Goal: Task Accomplishment & Management: Complete application form

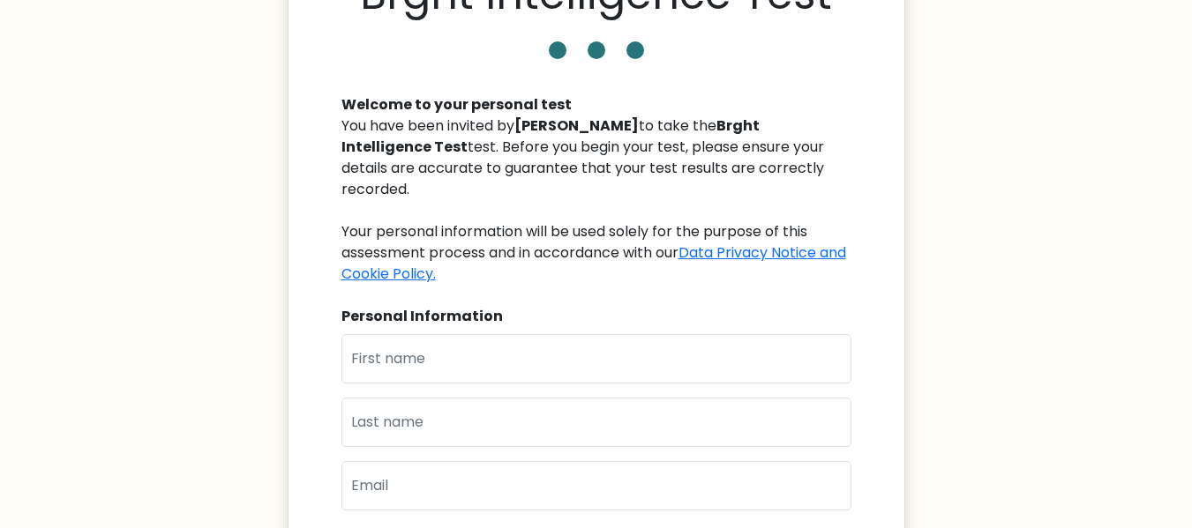
scroll to position [110, 0]
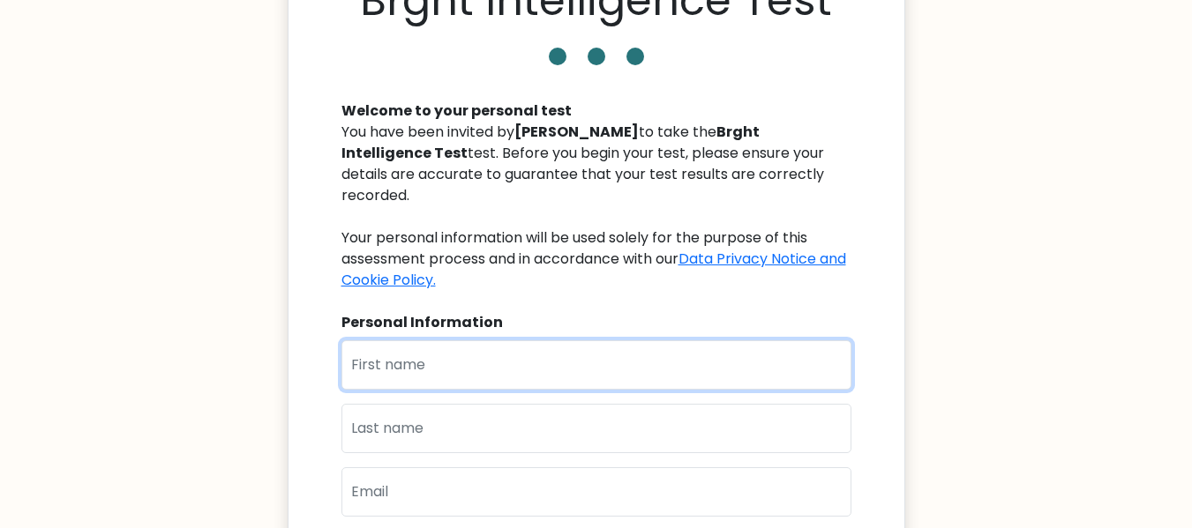
click at [460, 344] on input "text" at bounding box center [596, 364] width 510 height 49
type input "[PERSON_NAME]"
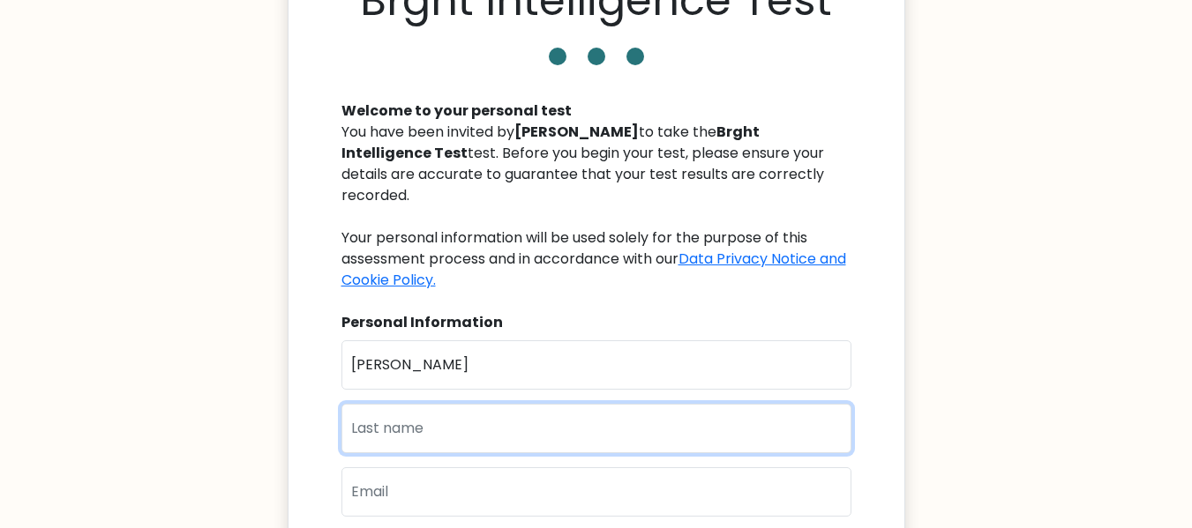
type input "Muchiri"
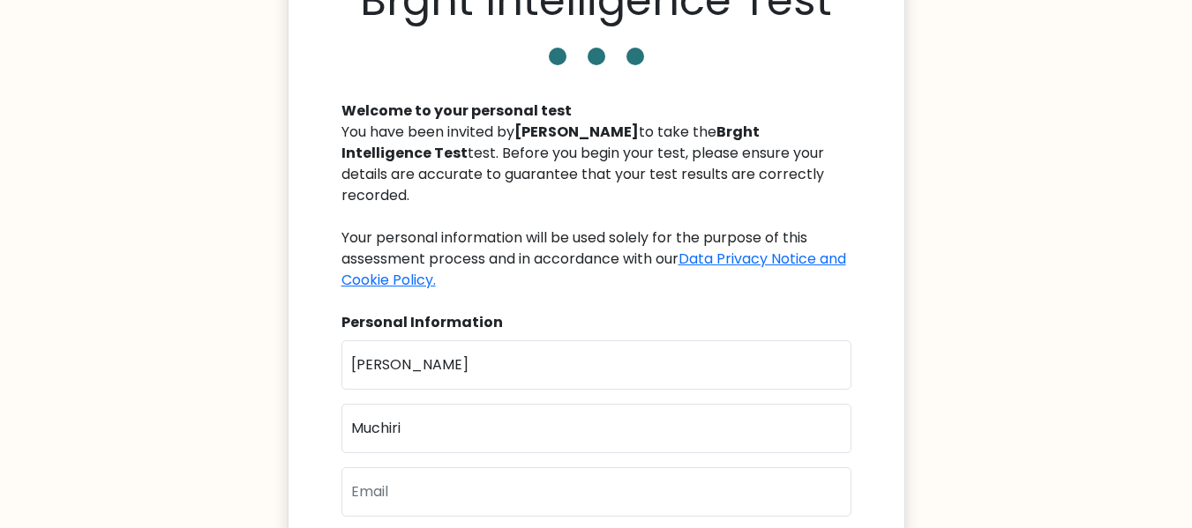
type input "[EMAIL_ADDRESS][DOMAIN_NAME]"
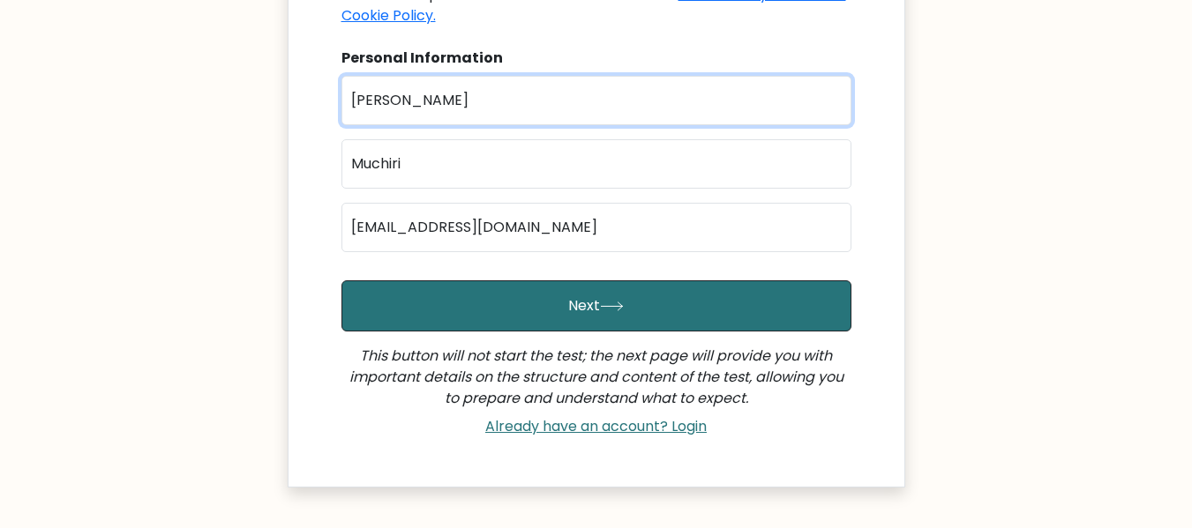
scroll to position [287, 0]
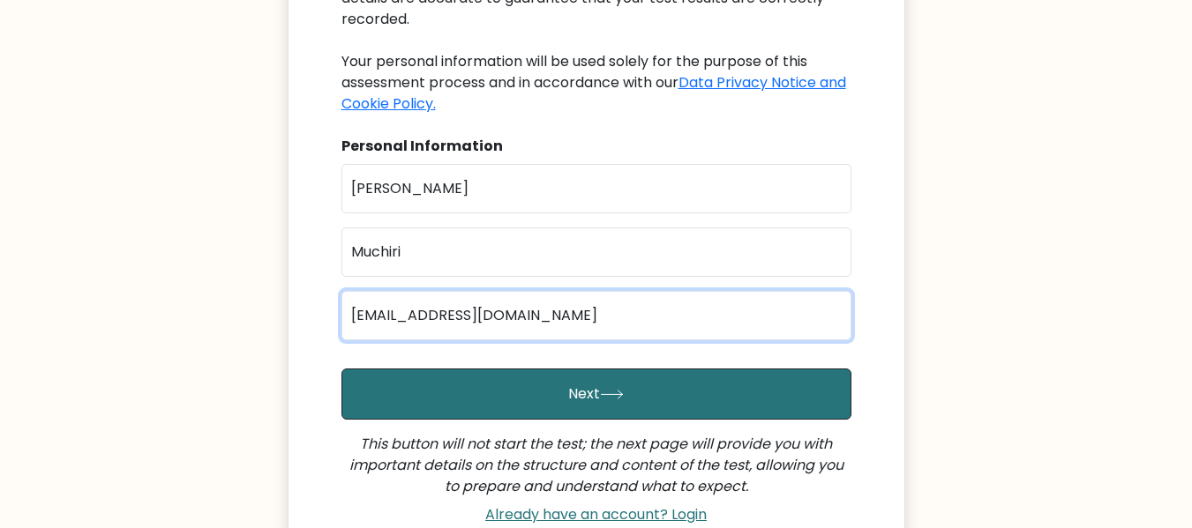
click at [479, 295] on input "[EMAIL_ADDRESS][DOMAIN_NAME]" at bounding box center [596, 315] width 510 height 49
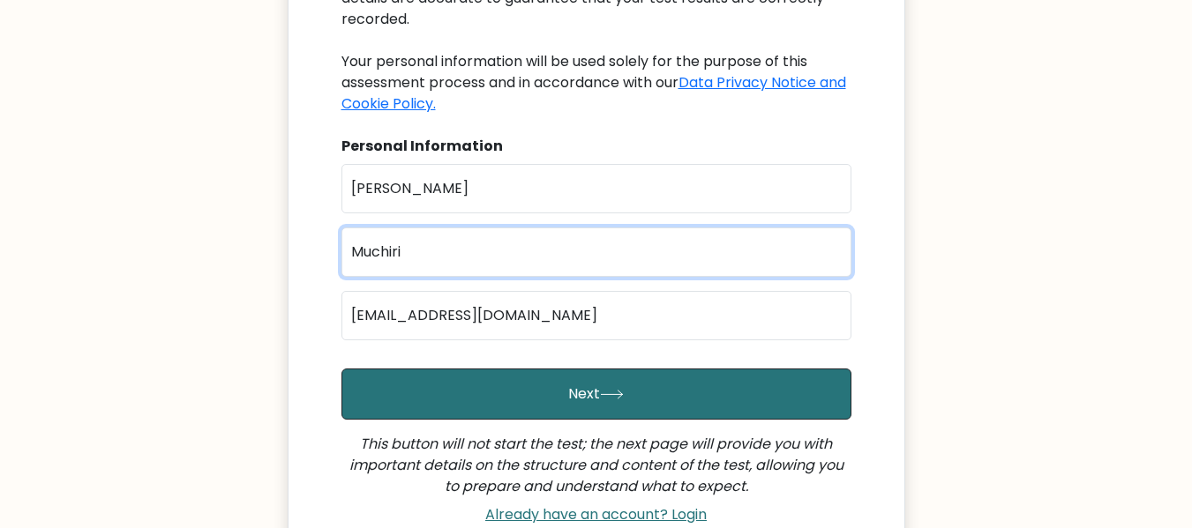
click at [497, 245] on input "Muchiri" at bounding box center [596, 252] width 510 height 49
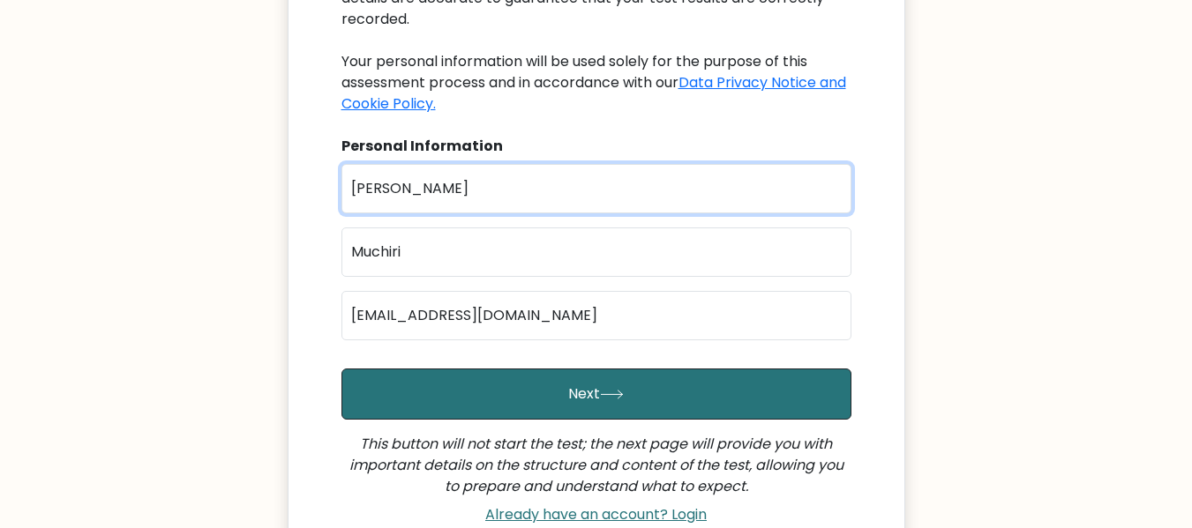
click at [478, 170] on input "[PERSON_NAME]" at bounding box center [596, 188] width 510 height 49
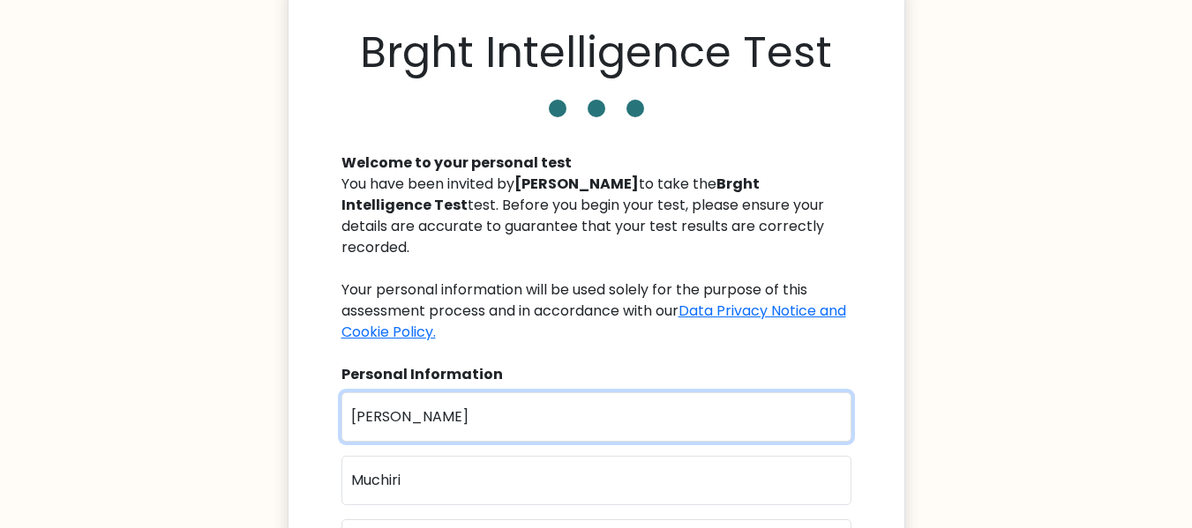
scroll to position [0, 0]
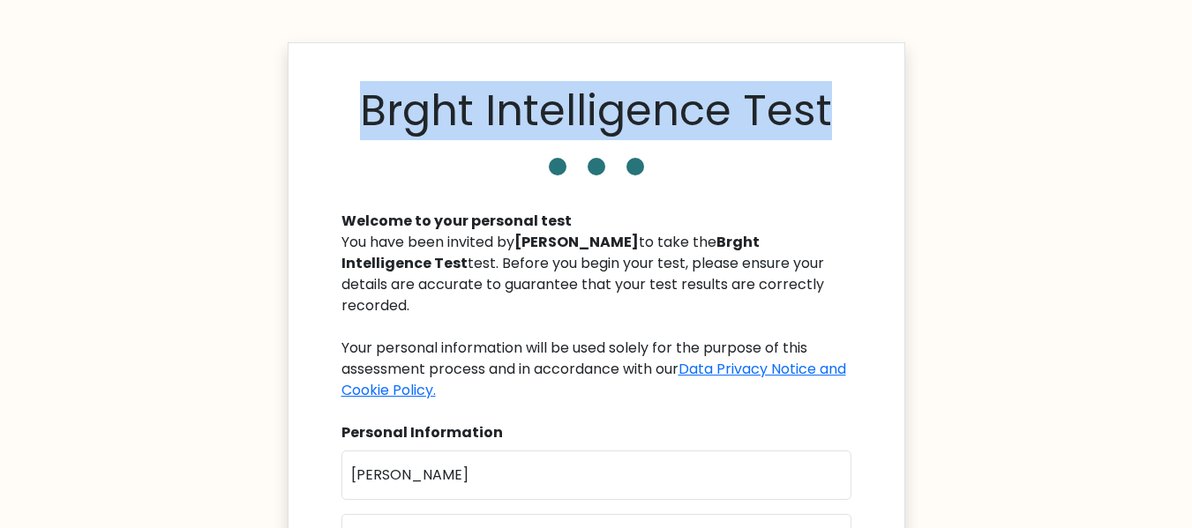
drag, startPoint x: 507, startPoint y: 108, endPoint x: 830, endPoint y: 111, distance: 322.8
click at [919, 112] on body "Brght Intelligence Test Welcome to your personal test You have been invited by …" at bounding box center [596, 506] width 1192 height 1013
copy h1 "Brght Intelligence Test"
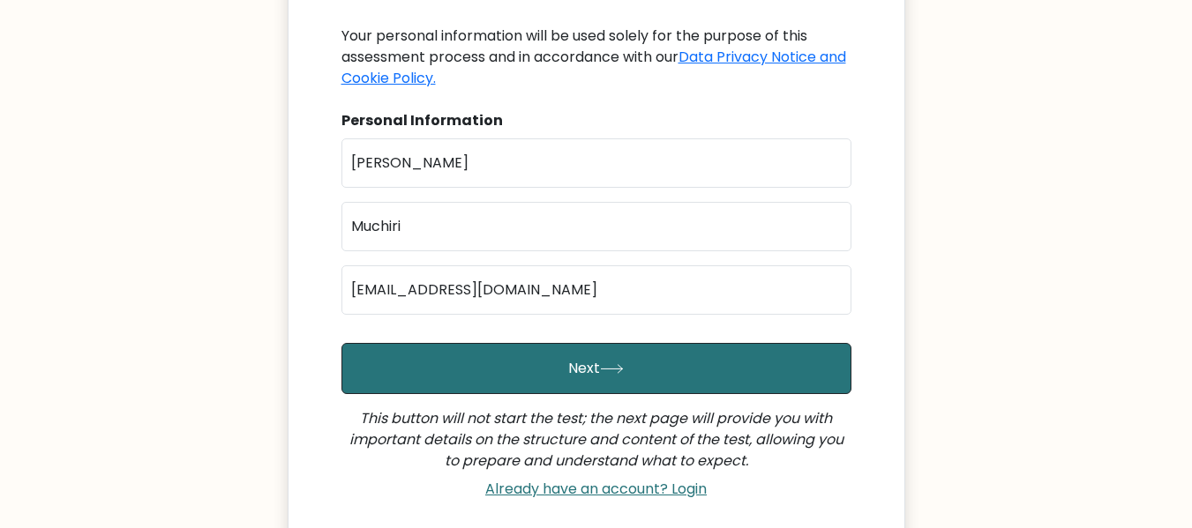
scroll to position [463, 0]
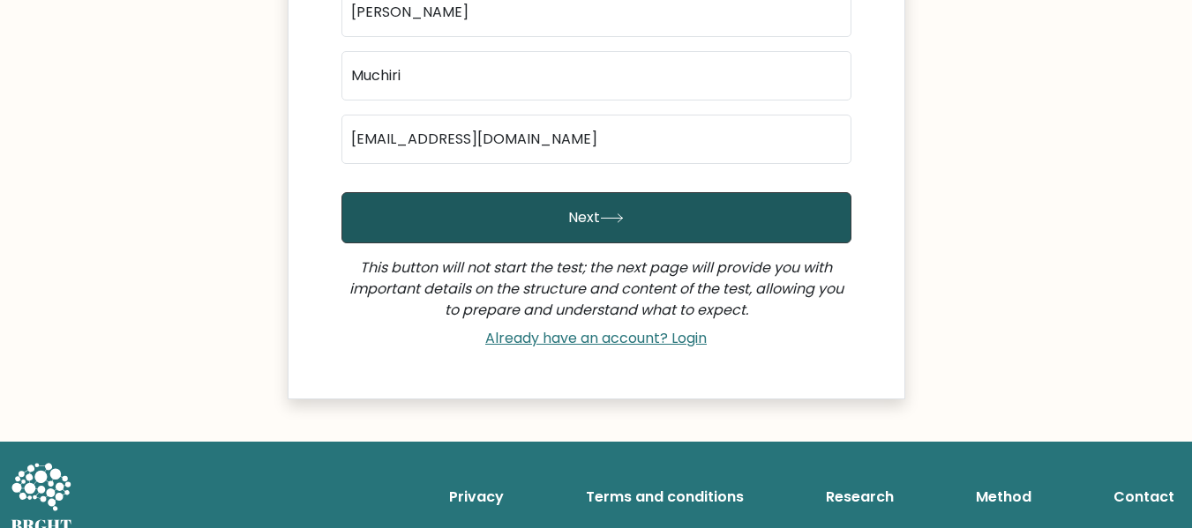
click at [569, 192] on button "Next" at bounding box center [596, 217] width 510 height 51
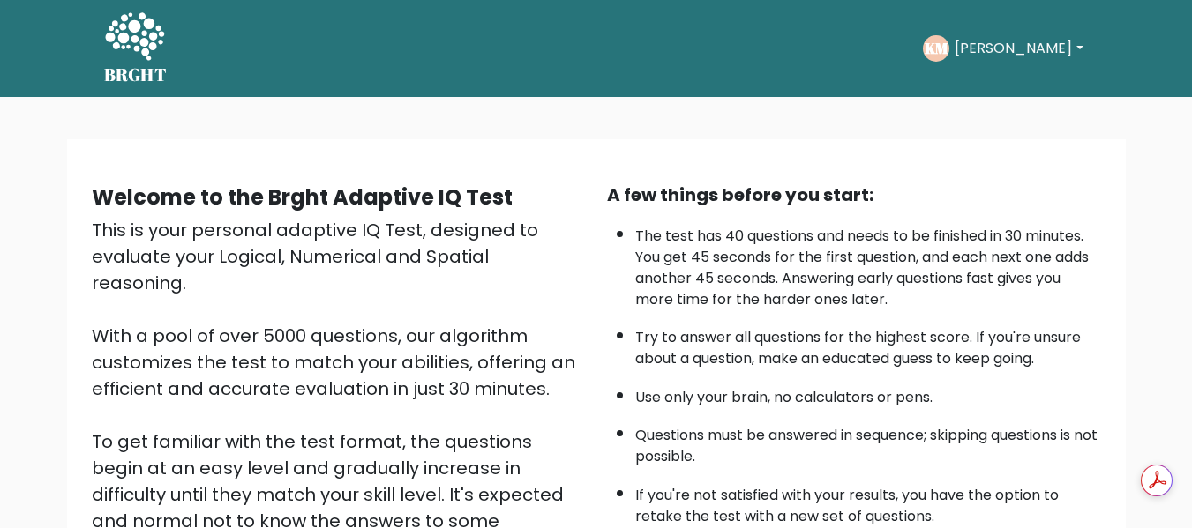
click at [1030, 57] on button "Kimberly" at bounding box center [1018, 48] width 138 height 23
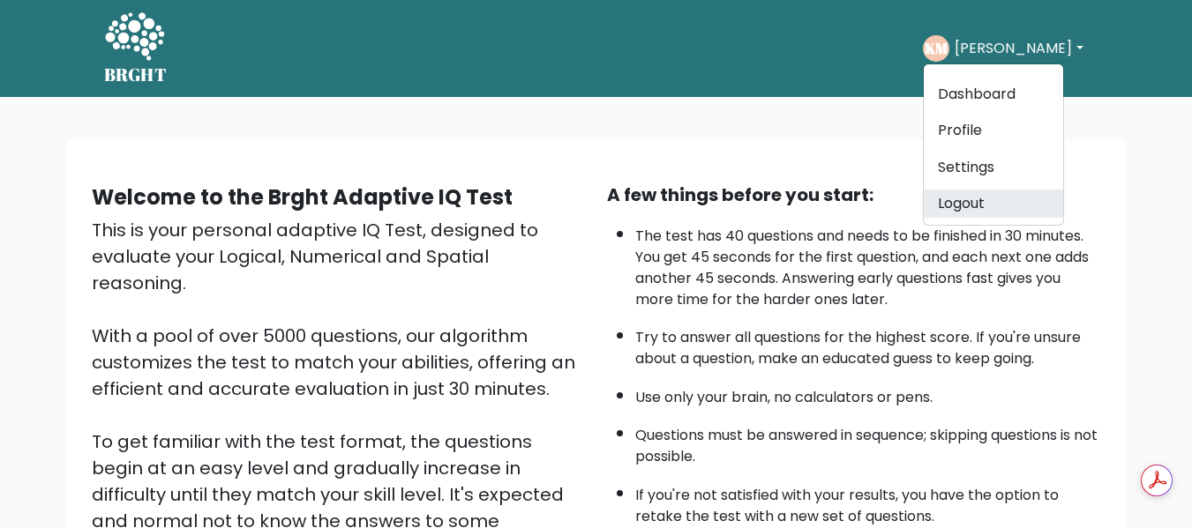
click at [996, 217] on link "Logout" at bounding box center [993, 204] width 139 height 28
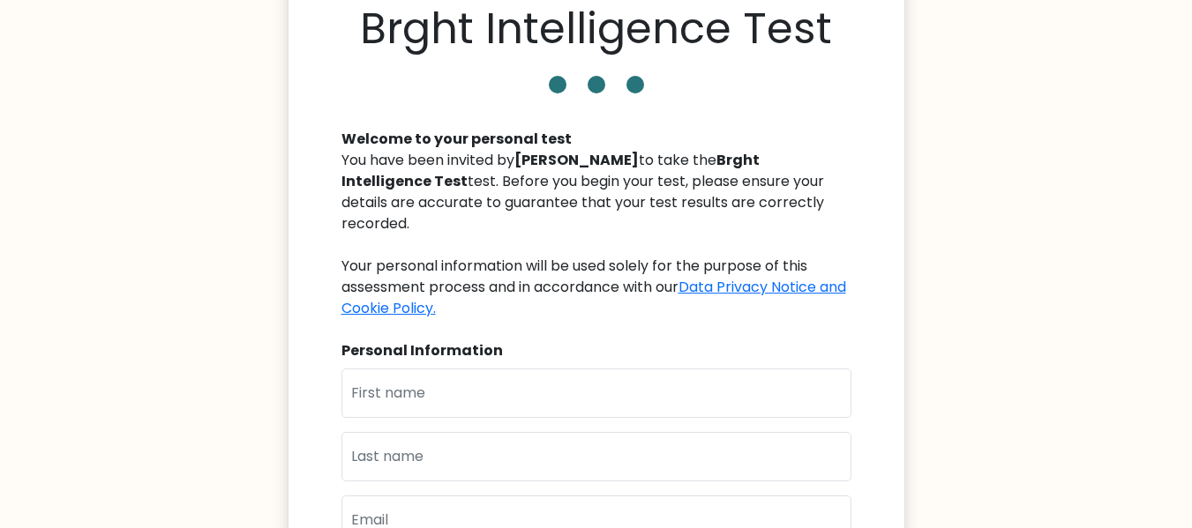
scroll to position [176, 0]
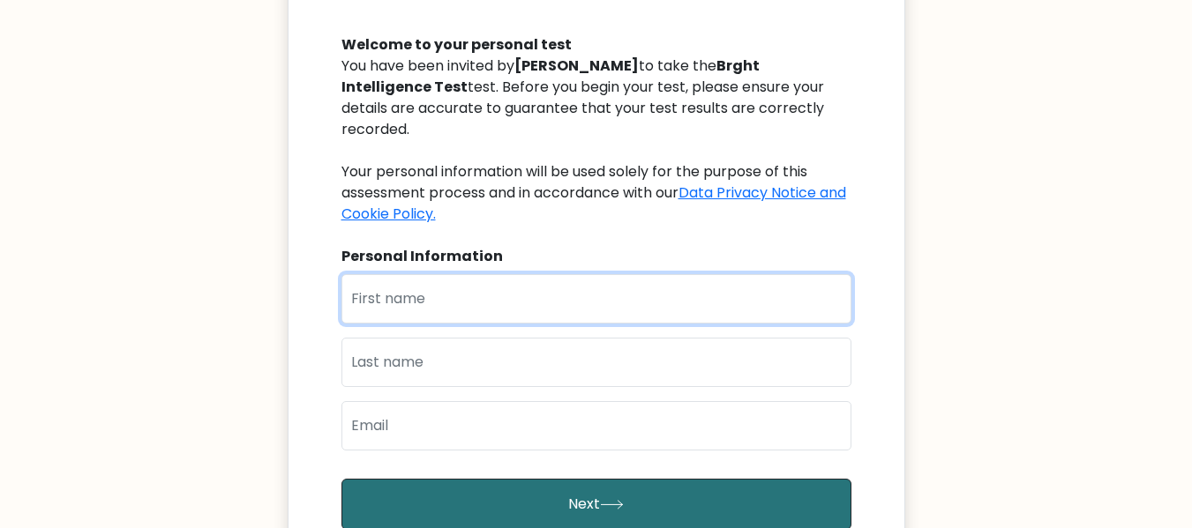
click at [441, 289] on input "text" at bounding box center [596, 298] width 510 height 49
type input "[PERSON_NAME]"
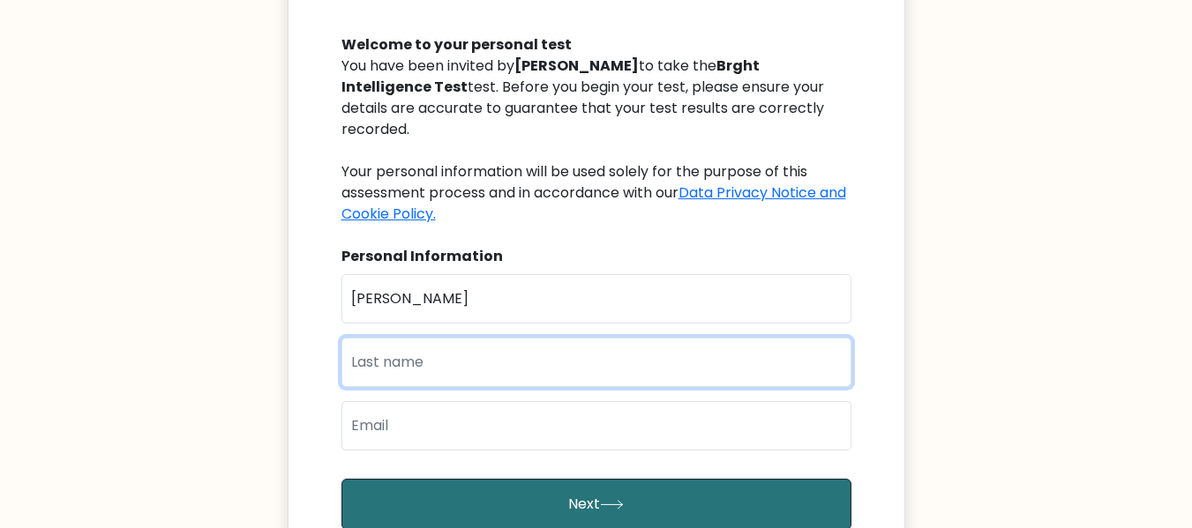
type input "Muchiri"
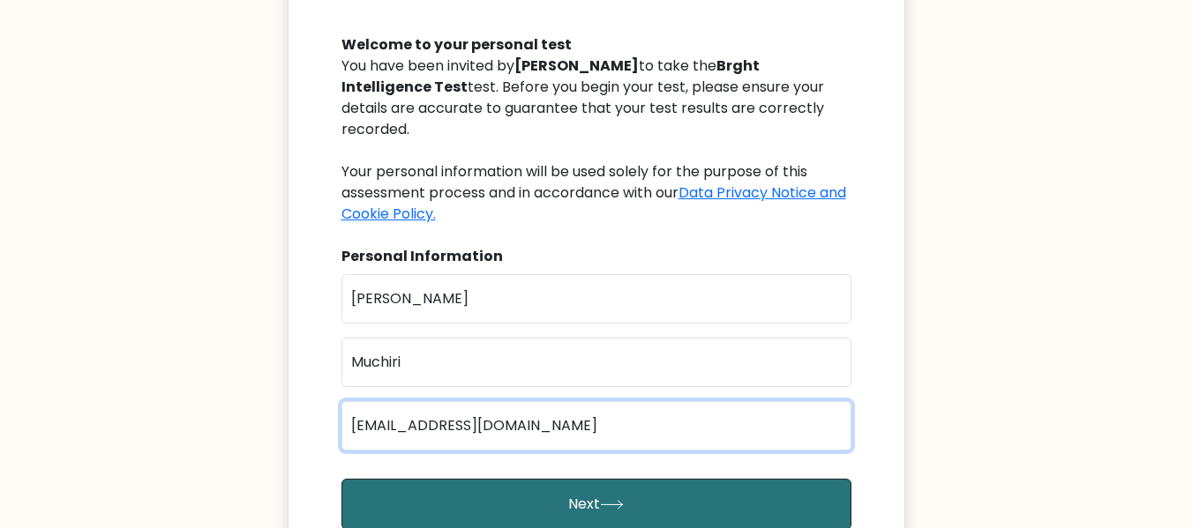
drag, startPoint x: 563, startPoint y: 407, endPoint x: 289, endPoint y: 415, distance: 273.6
click at [289, 415] on div "Brght Intelligence Test Welcome to your personal test You have been invited by …" at bounding box center [596, 276] width 617 height 820
type input "[EMAIL_ADDRESS][DOMAIN_NAME]"
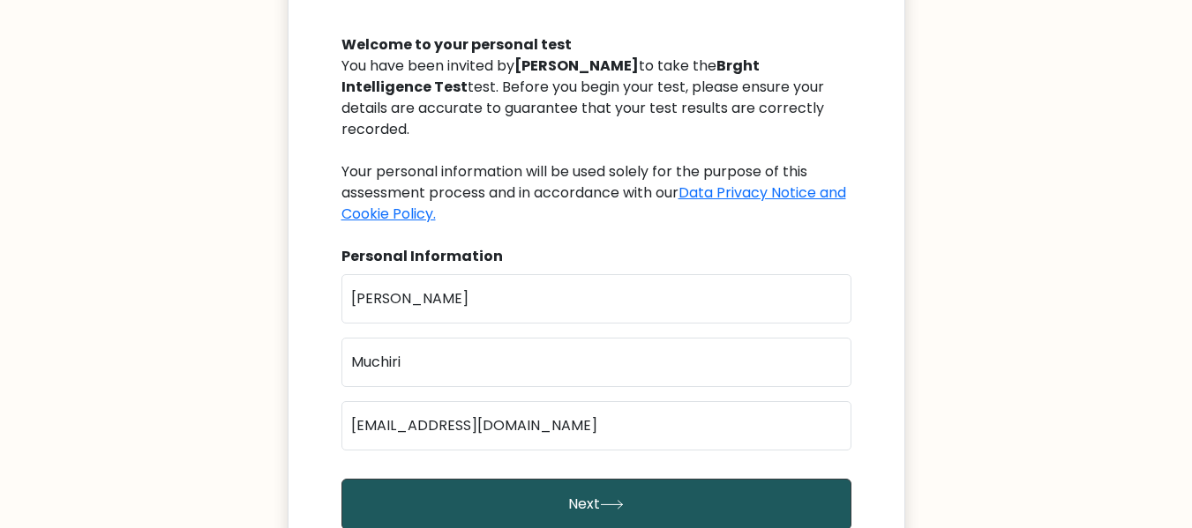
click at [548, 479] on button "Next" at bounding box center [596, 504] width 510 height 51
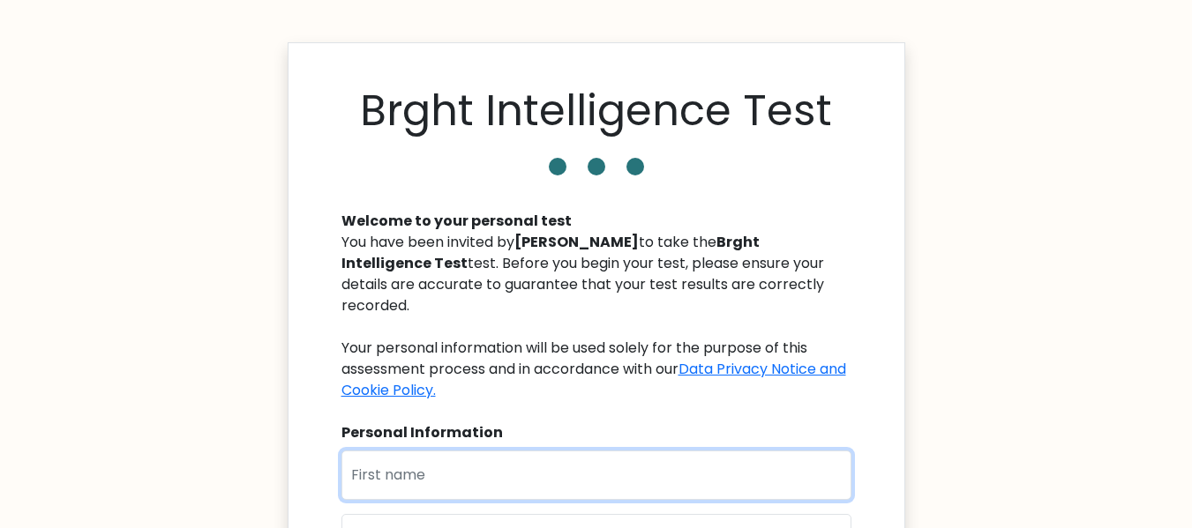
click at [492, 451] on input "text" at bounding box center [596, 475] width 510 height 49
type input "[PERSON_NAME]"
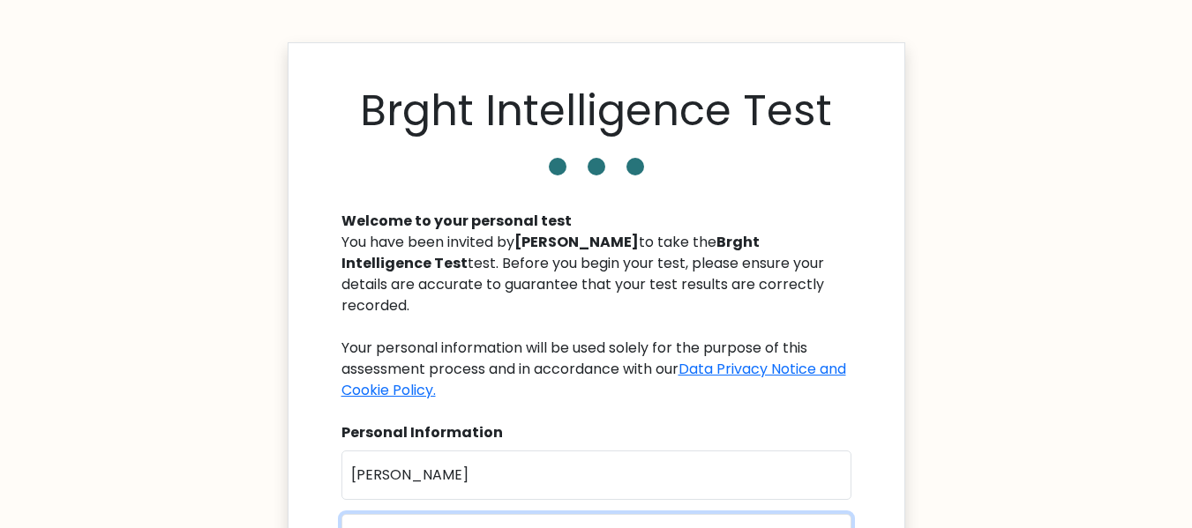
type input "Muchiri"
type input "[EMAIL_ADDRESS][DOMAIN_NAME]"
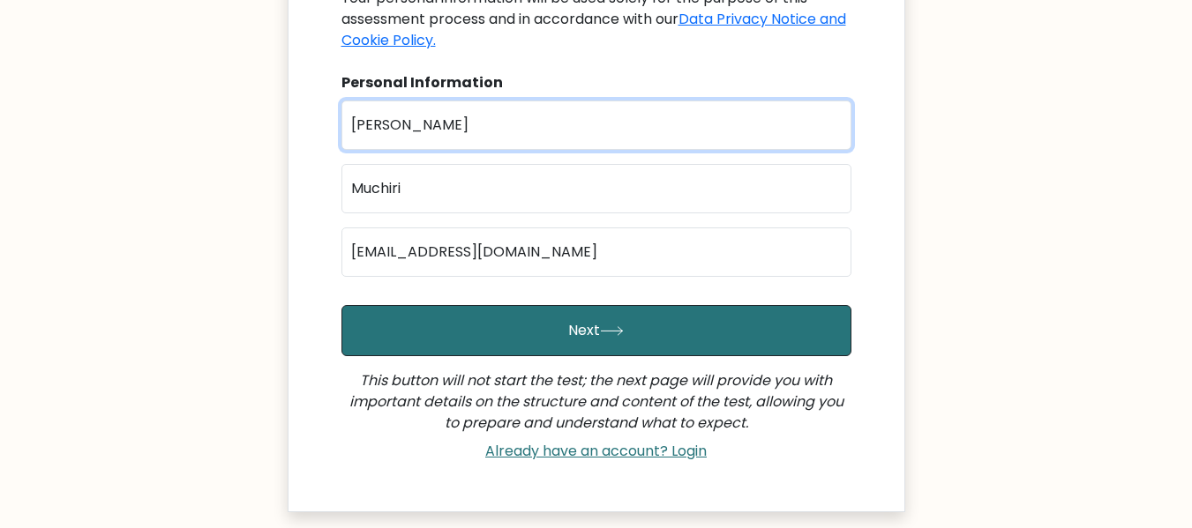
scroll to position [353, 0]
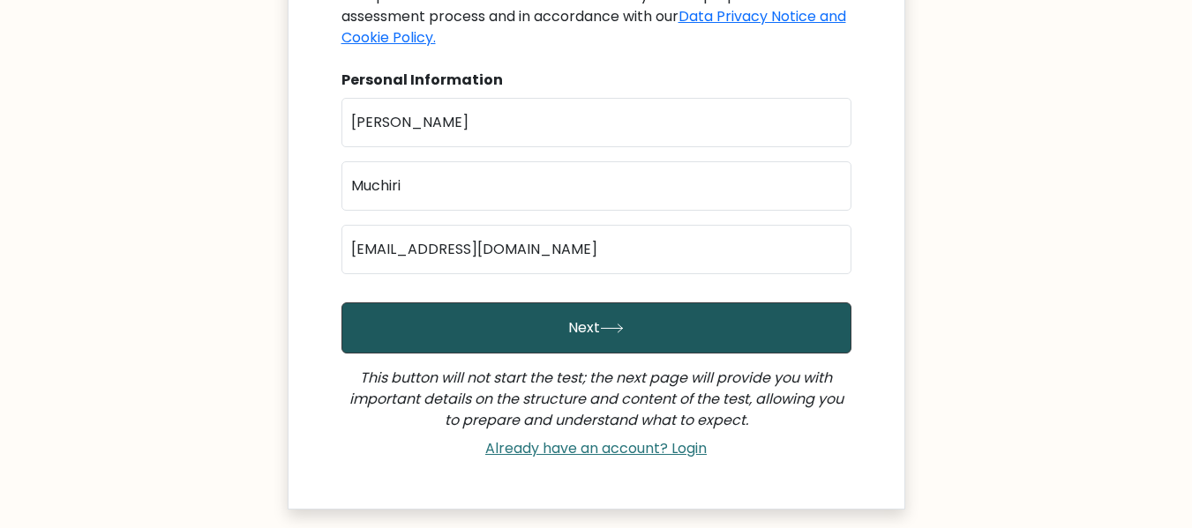
click at [565, 319] on button "Next" at bounding box center [596, 328] width 510 height 51
